Goal: Task Accomplishment & Management: Complete application form

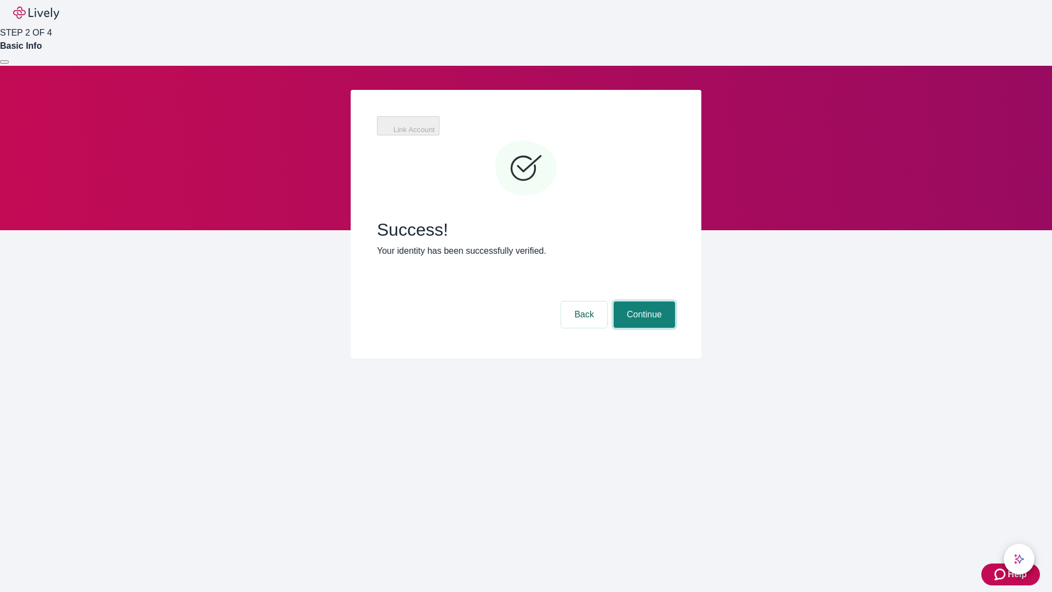
click at [643, 301] on button "Continue" at bounding box center [644, 314] width 61 height 26
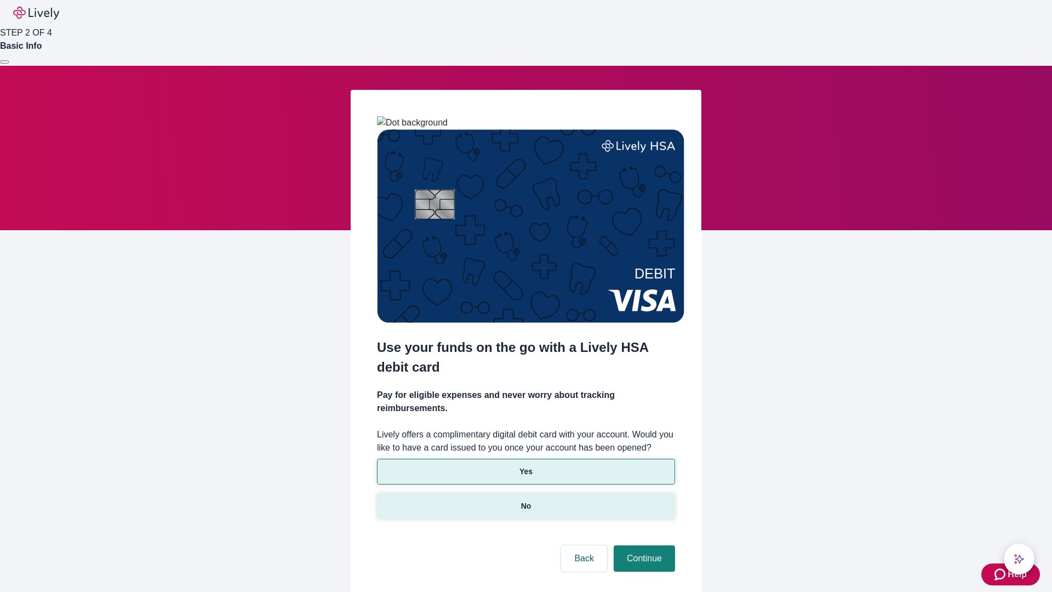
click at [526, 500] on p "No" at bounding box center [526, 506] width 10 height 12
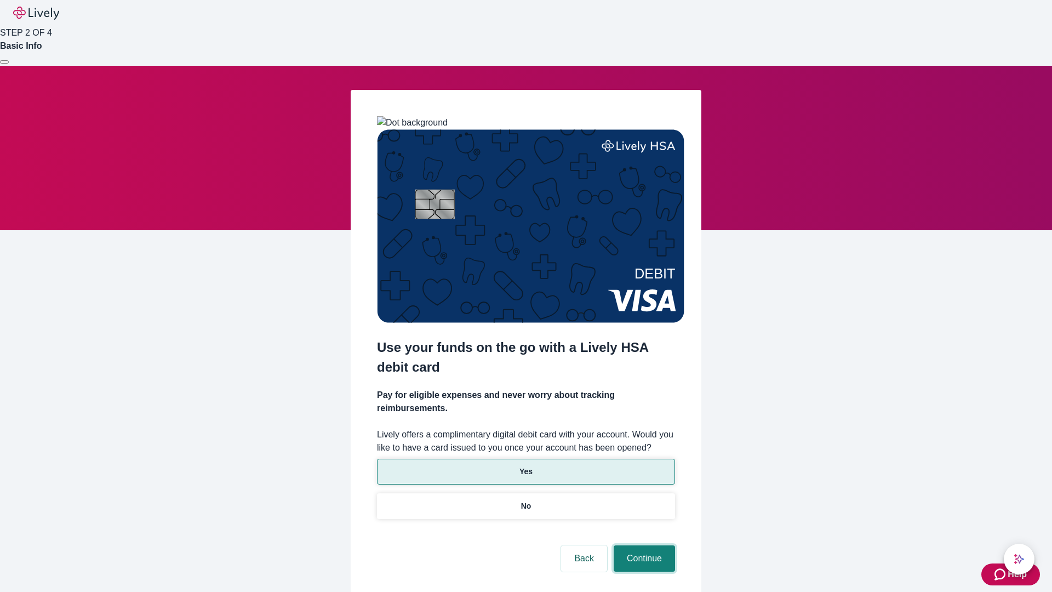
click at [643, 545] on button "Continue" at bounding box center [644, 558] width 61 height 26
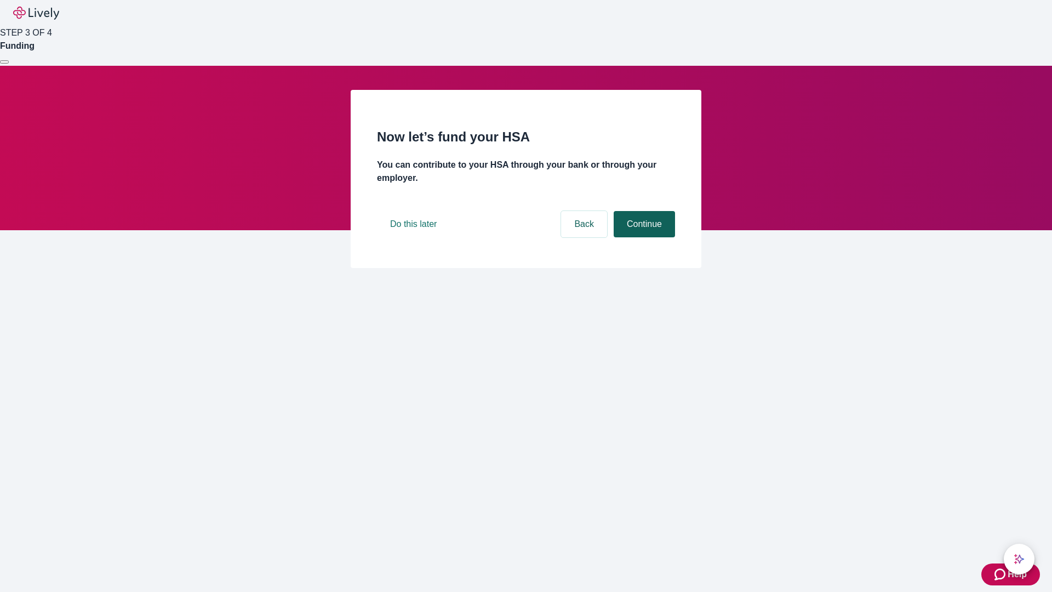
click at [643, 237] on button "Continue" at bounding box center [644, 224] width 61 height 26
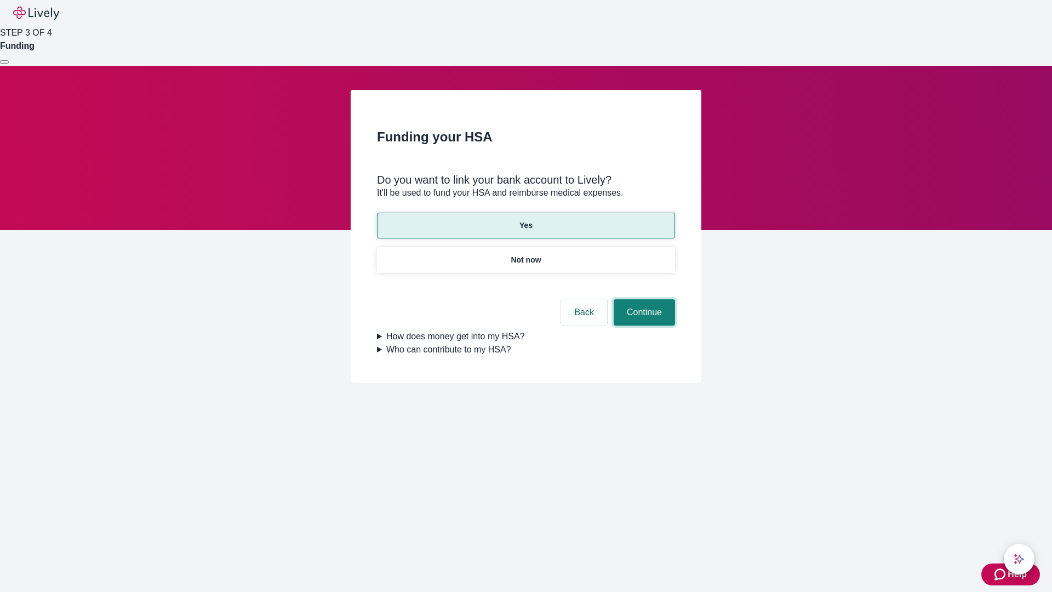
click at [643, 299] on button "Continue" at bounding box center [644, 312] width 61 height 26
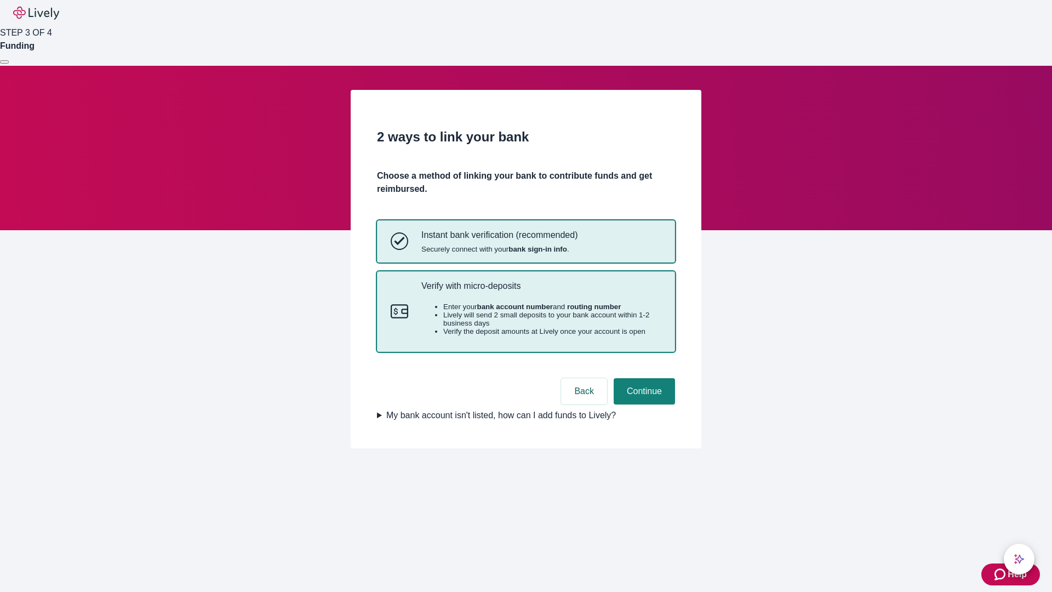
click at [541, 291] on p "Verify with micro-deposits" at bounding box center [542, 286] width 240 height 10
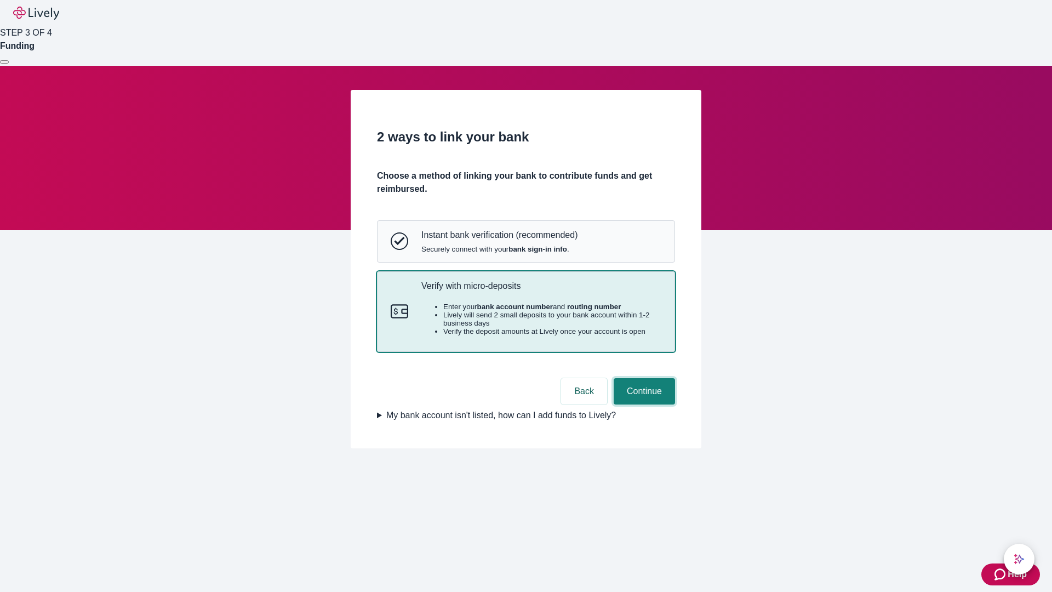
click at [643, 405] on button "Continue" at bounding box center [644, 391] width 61 height 26
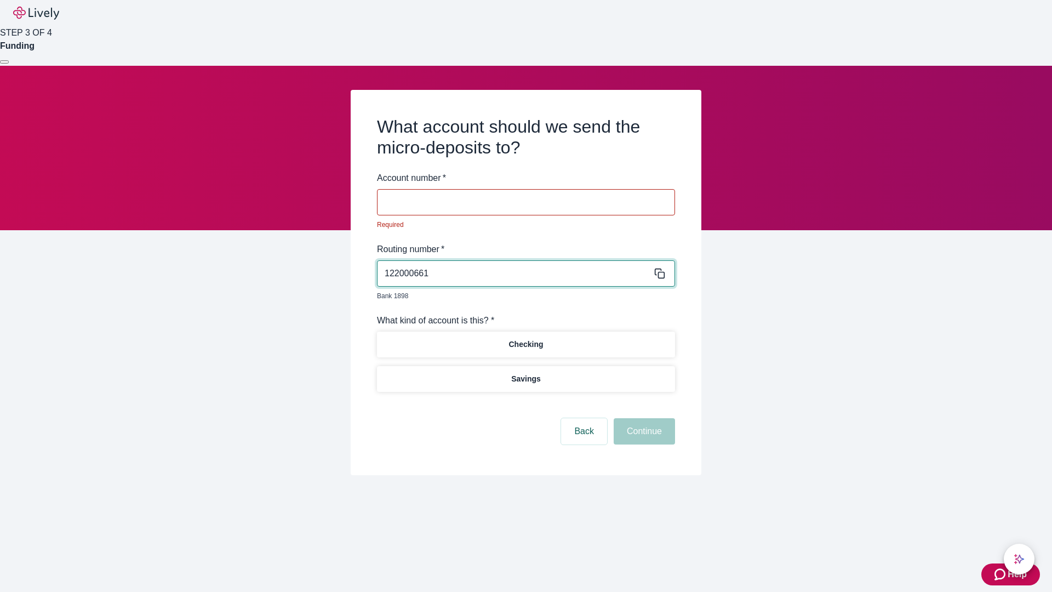
type input "122000661"
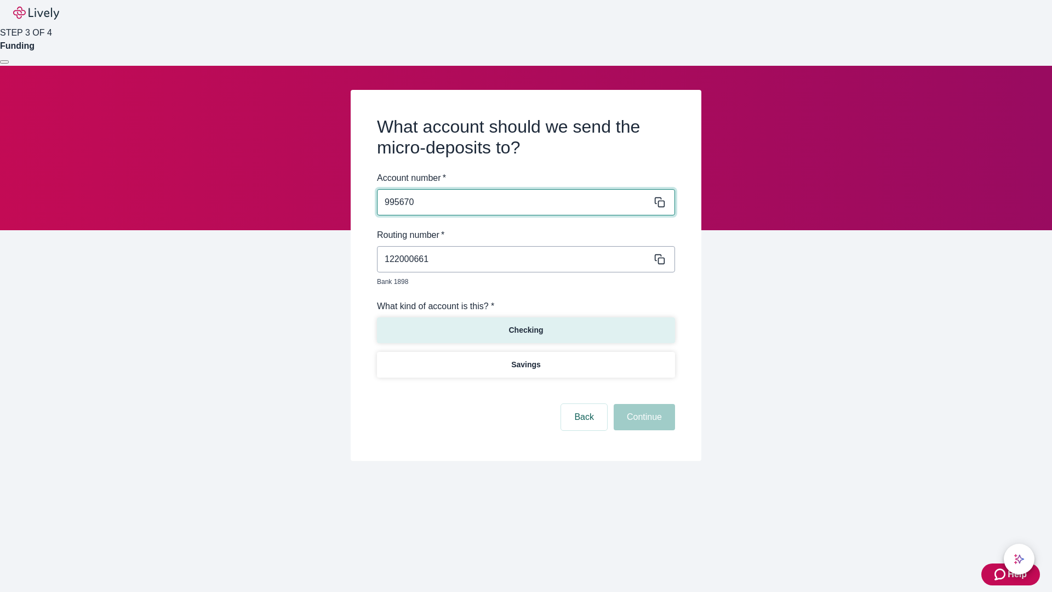
type input "995670"
click at [526, 324] on p "Checking" at bounding box center [526, 330] width 35 height 12
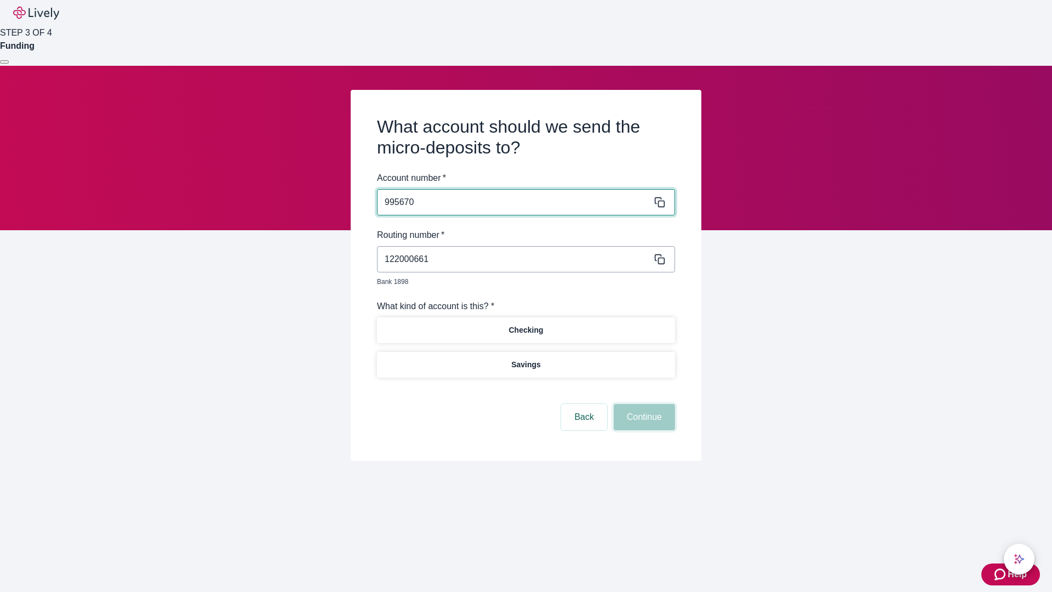
click at [643, 405] on button "Continue" at bounding box center [644, 417] width 61 height 26
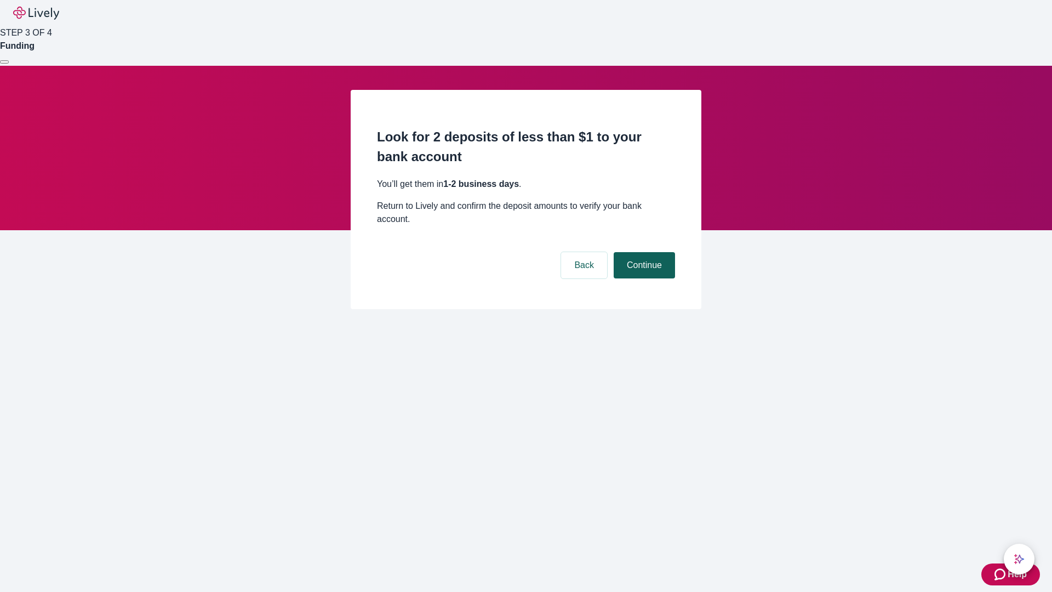
click at [643, 252] on button "Continue" at bounding box center [644, 265] width 61 height 26
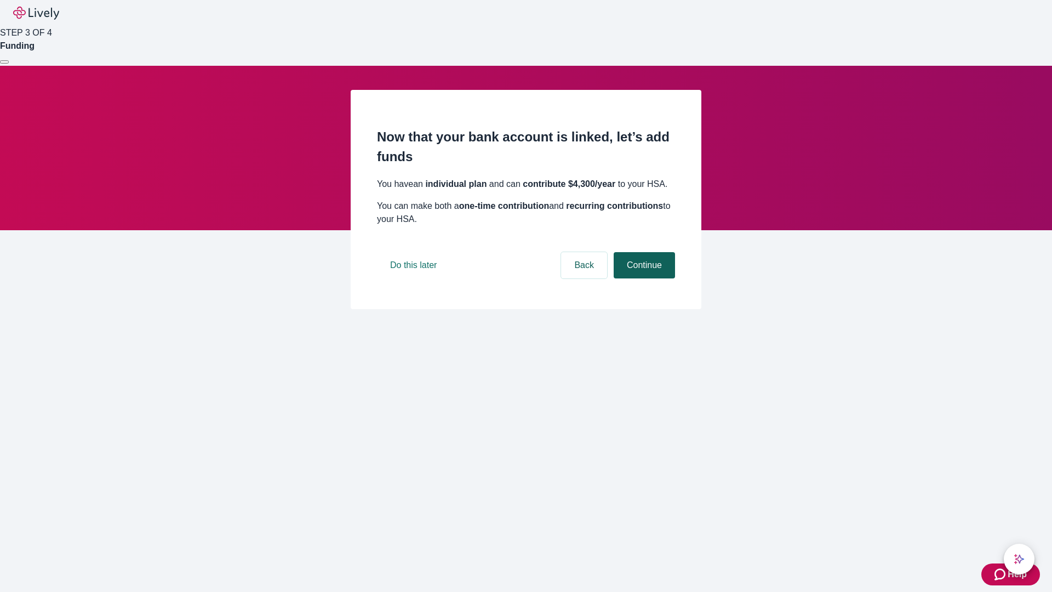
click at [643, 278] on button "Continue" at bounding box center [644, 265] width 61 height 26
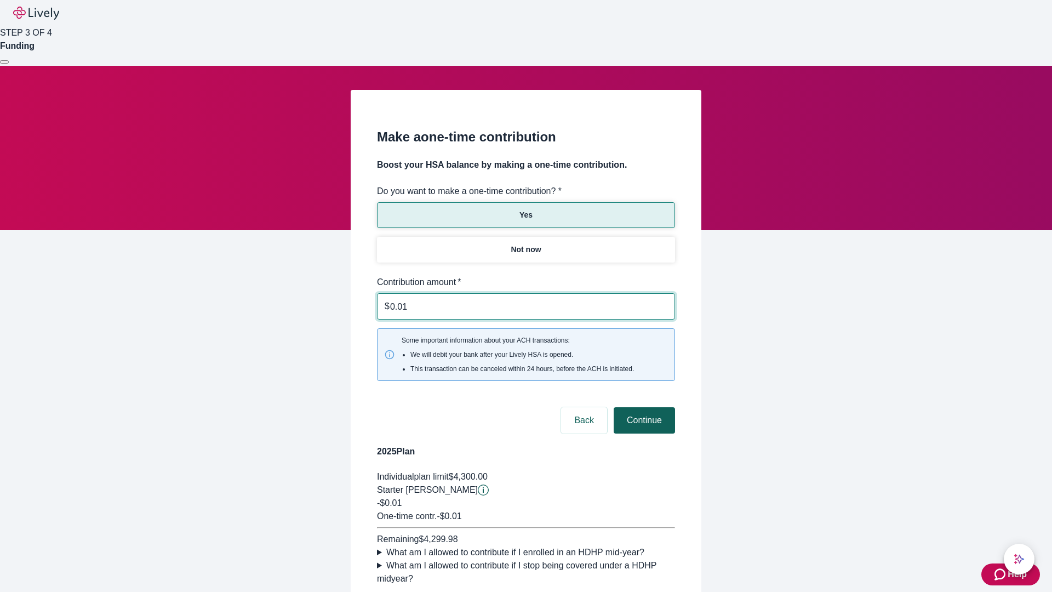
type input "0.01"
click at [643, 407] on button "Continue" at bounding box center [644, 420] width 61 height 26
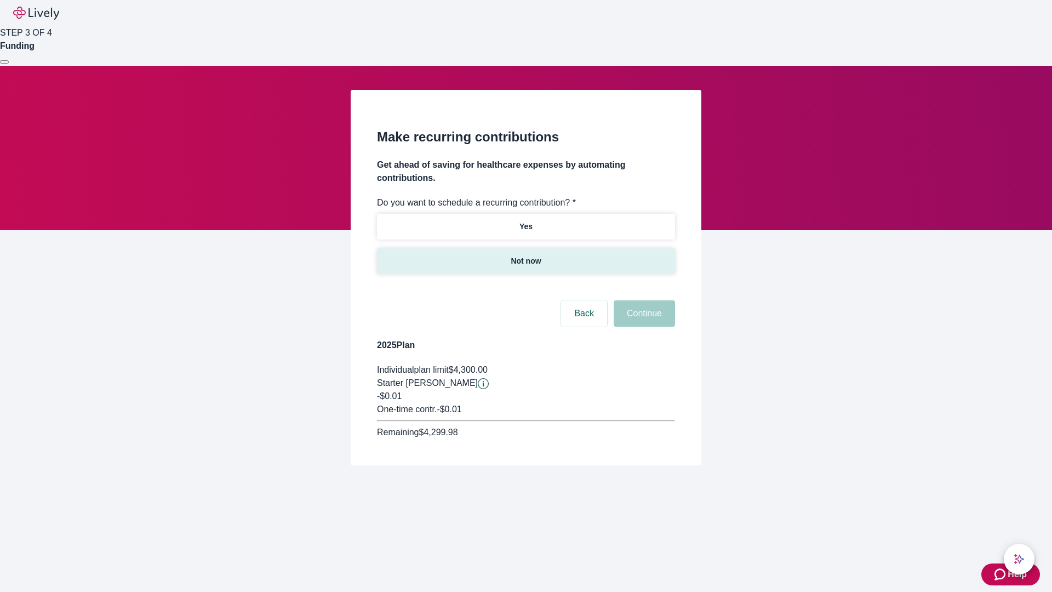
click at [526, 255] on p "Not now" at bounding box center [526, 261] width 30 height 12
click at [643, 300] on button "Continue" at bounding box center [644, 313] width 61 height 26
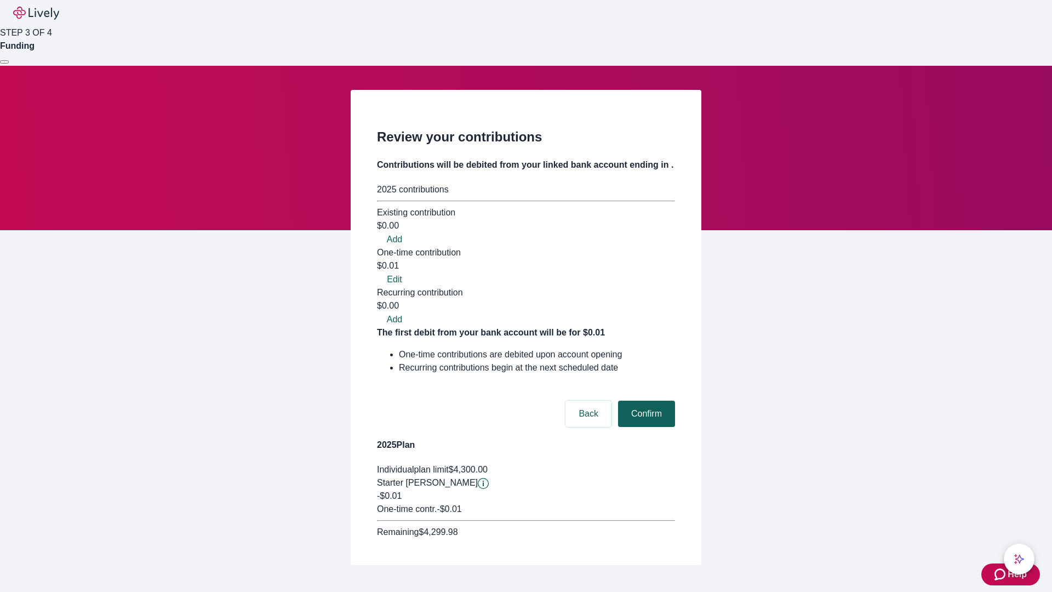
click at [645, 401] on button "Confirm" at bounding box center [646, 414] width 57 height 26
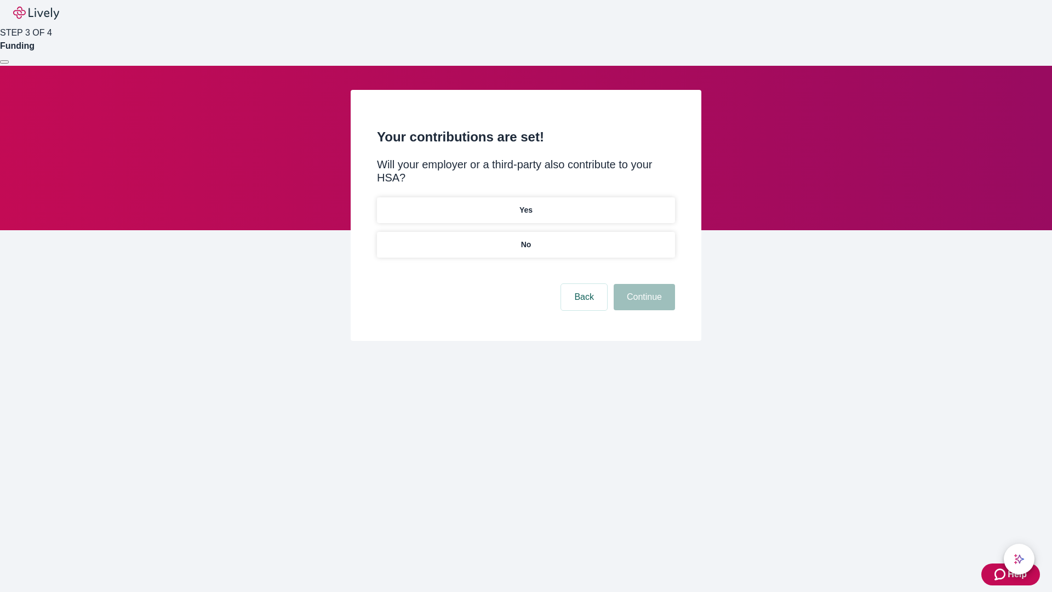
click at [526, 239] on p "No" at bounding box center [526, 245] width 10 height 12
click at [643, 284] on button "Continue" at bounding box center [644, 297] width 61 height 26
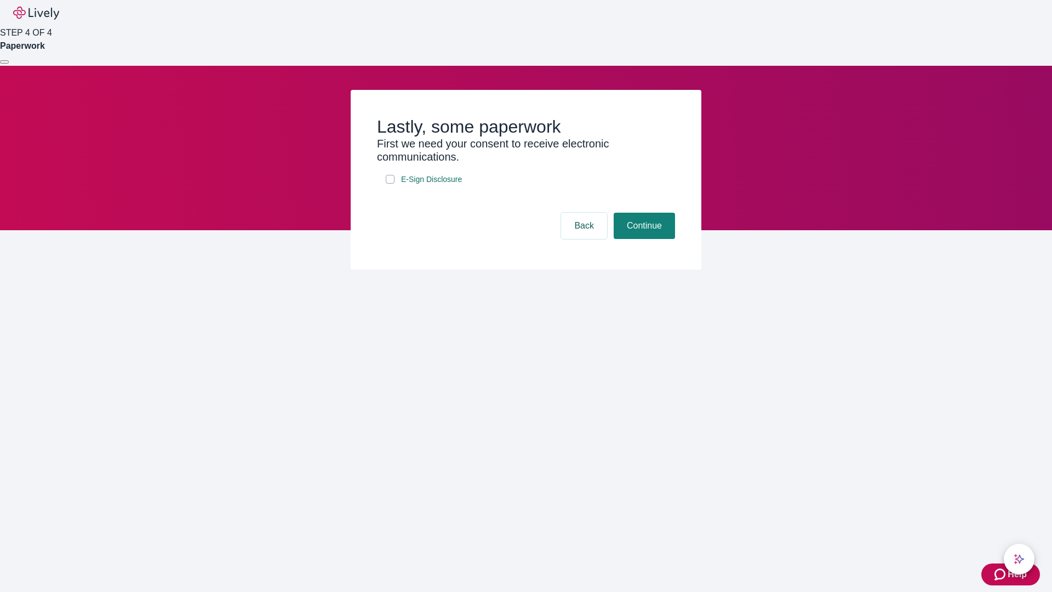
click at [390, 184] on input "E-Sign Disclosure" at bounding box center [390, 179] width 9 height 9
checkbox input "true"
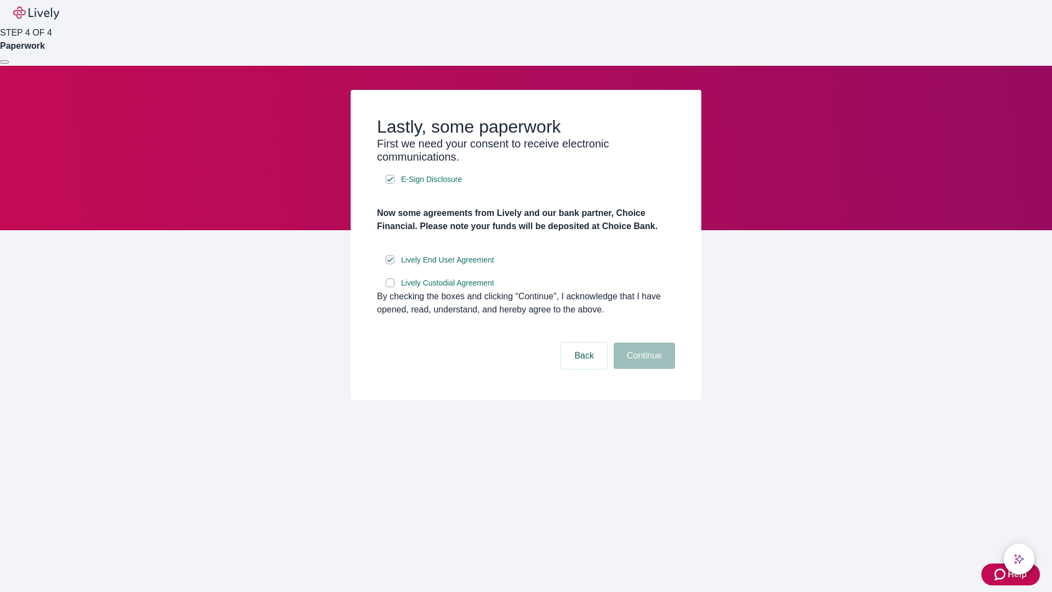
click at [390, 287] on input "Lively Custodial Agreement" at bounding box center [390, 282] width 9 height 9
checkbox input "true"
click at [643, 369] on button "Continue" at bounding box center [644, 356] width 61 height 26
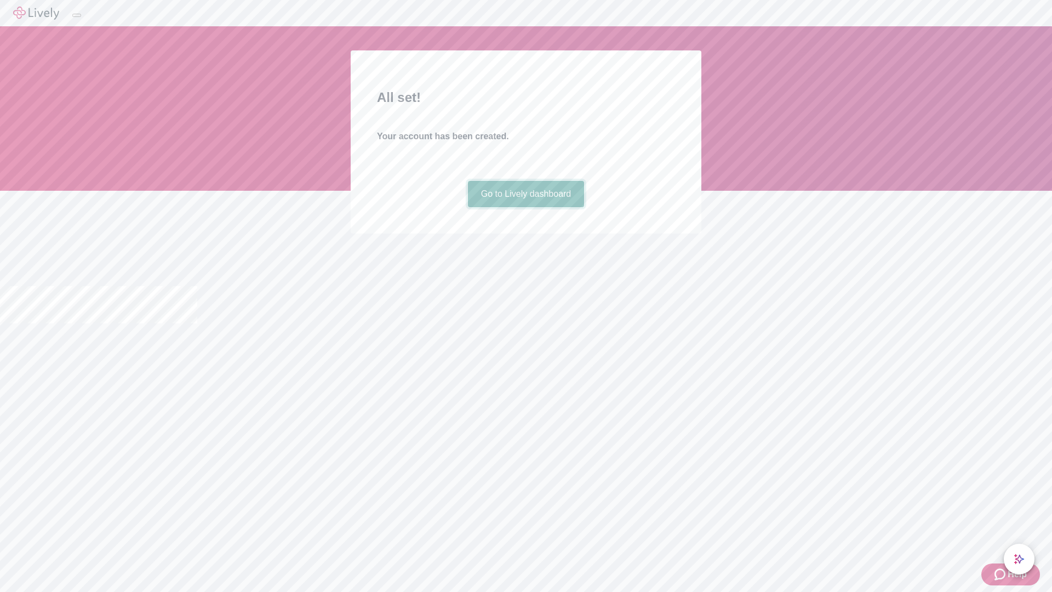
click at [526, 207] on link "Go to Lively dashboard" at bounding box center [526, 194] width 117 height 26
